Goal: Navigation & Orientation: Find specific page/section

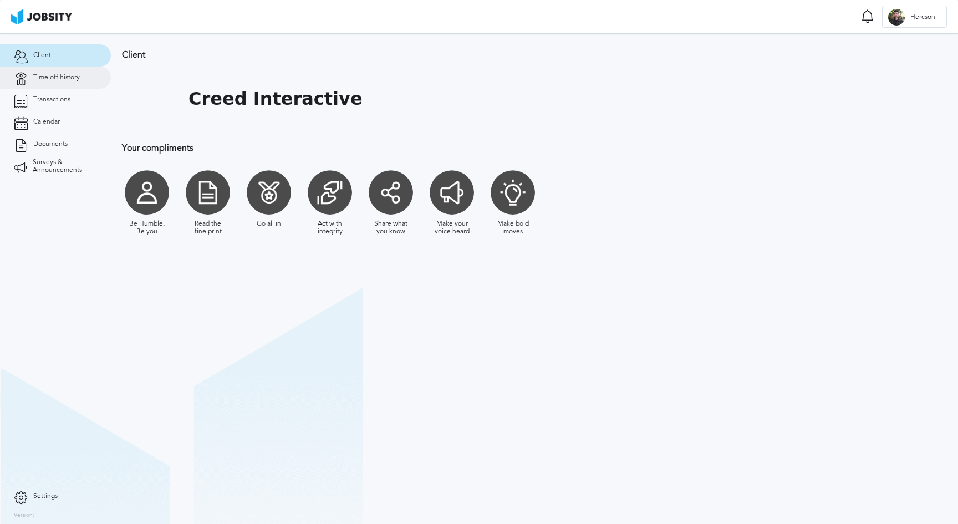
click at [60, 86] on link "Time off history" at bounding box center [55, 78] width 111 height 22
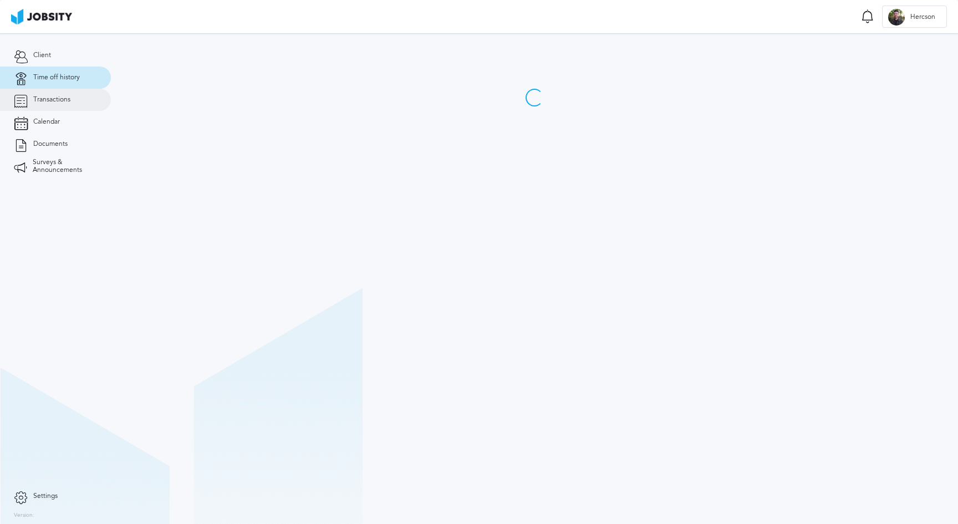
click at [68, 104] on link "Transactions" at bounding box center [55, 100] width 111 height 22
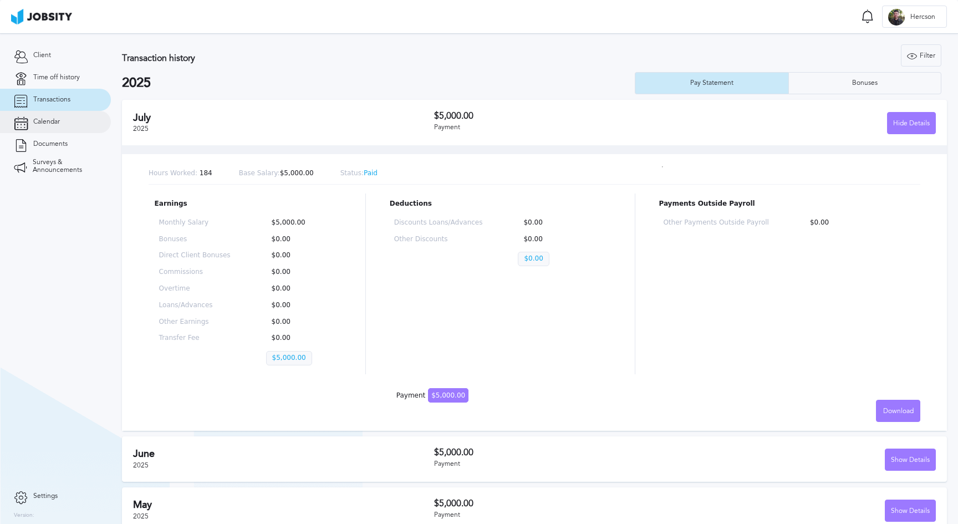
click at [73, 126] on link "Calendar" at bounding box center [55, 122] width 111 height 22
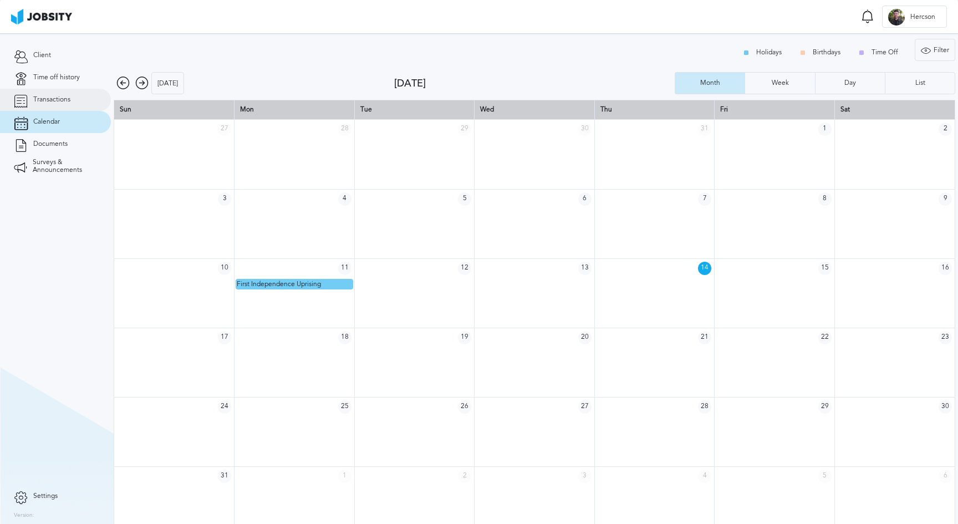
click at [88, 100] on link "Transactions" at bounding box center [55, 100] width 111 height 22
